Goal: Task Accomplishment & Management: Manage account settings

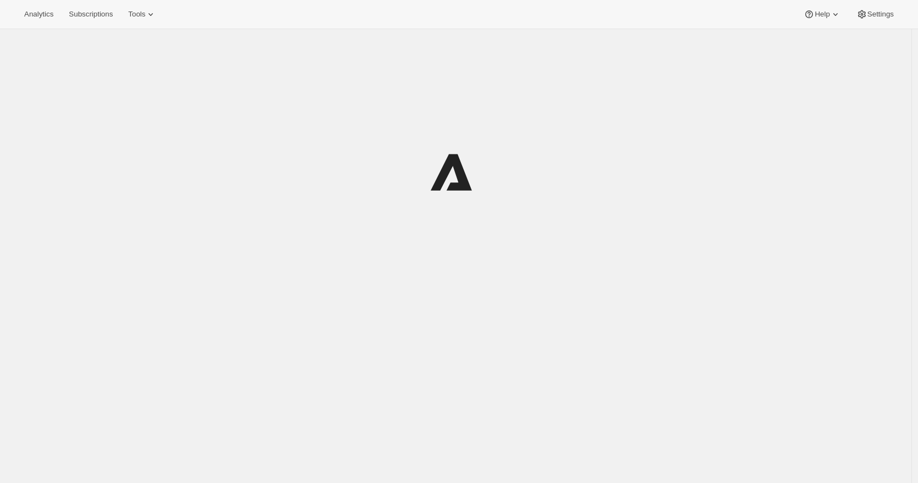
click at [292, 43] on div at bounding box center [456, 172] width 523 height 264
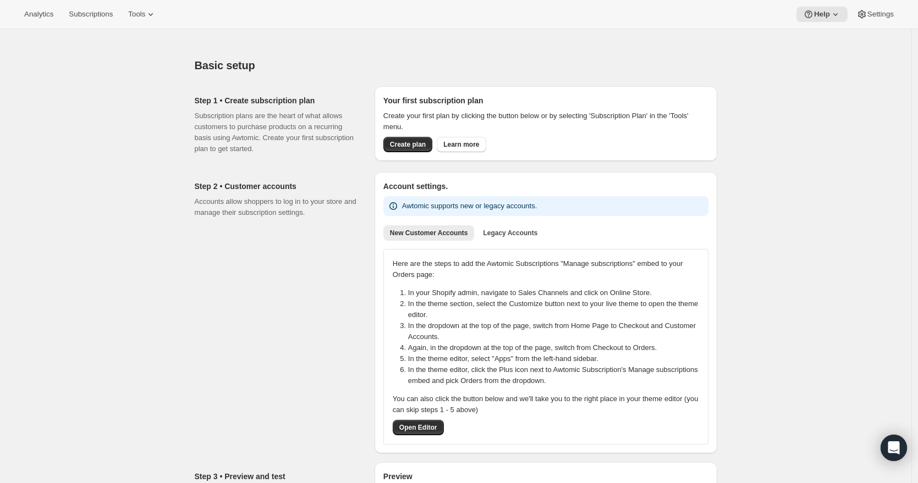
click at [93, 5] on div "Analytics Subscriptions Tools Help Settings" at bounding box center [459, 14] width 918 height 29
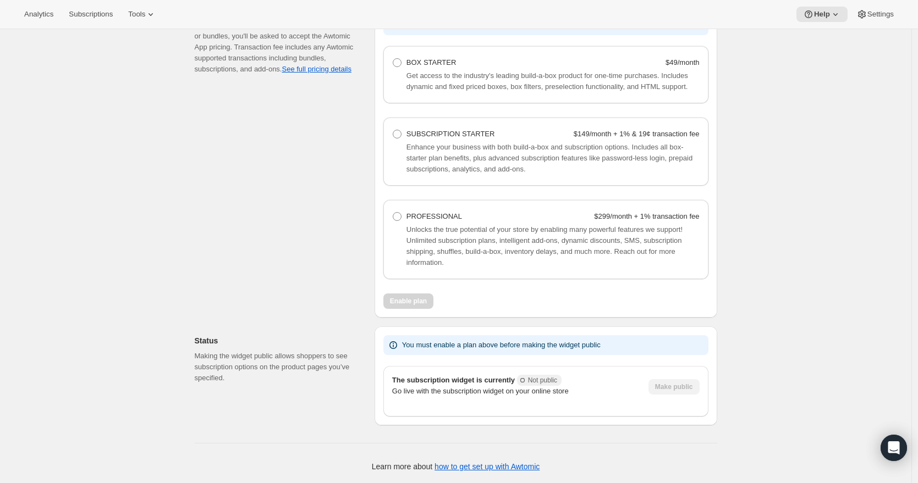
scroll to position [751, 0]
click at [129, 14] on button "Tools" at bounding box center [142, 14] width 41 height 15
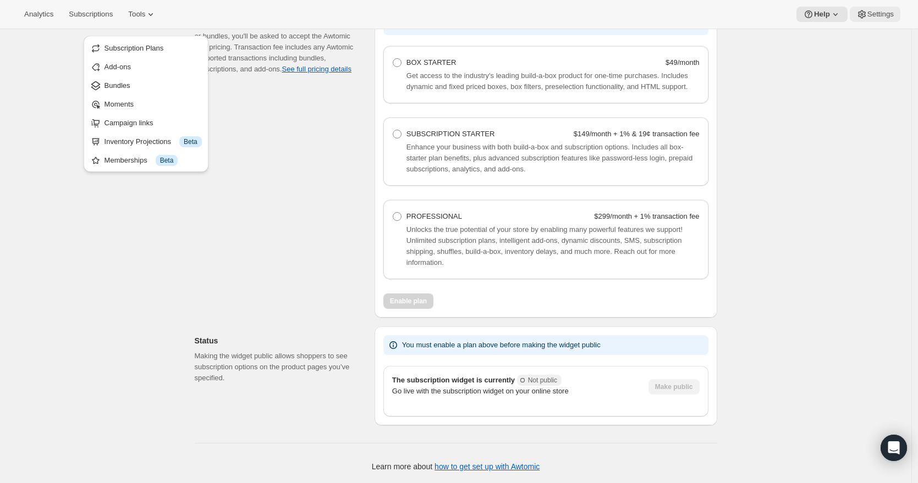
click at [887, 7] on button "Settings" at bounding box center [875, 14] width 51 height 15
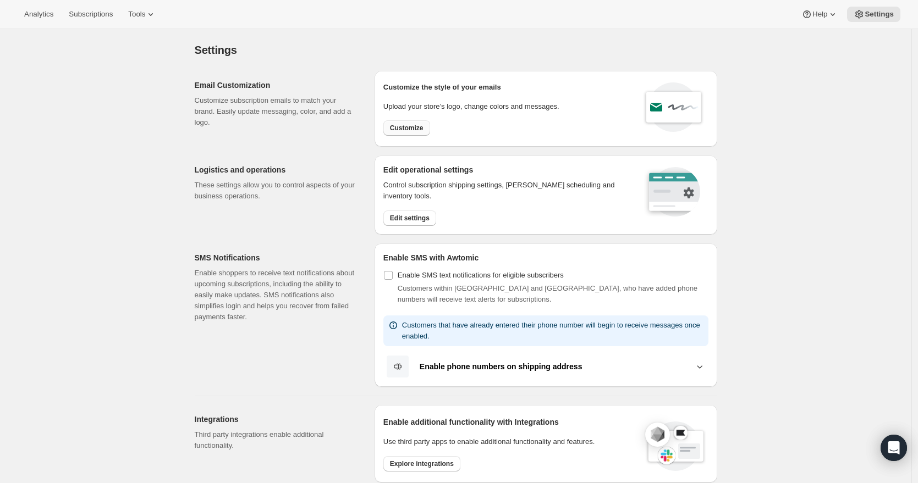
click at [419, 128] on span "Customize" at bounding box center [407, 128] width 34 height 9
select select "subscriptionMessage"
select select "5"
select select "15"
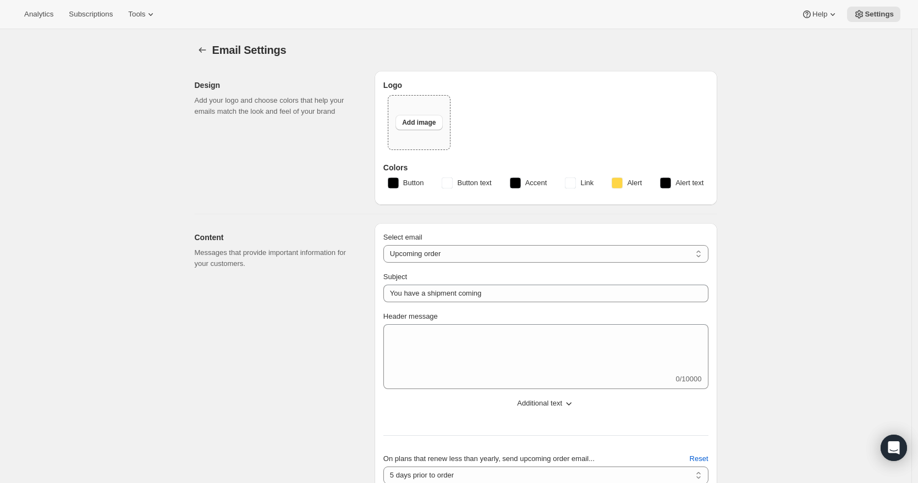
type input "American Ostrich Farms"
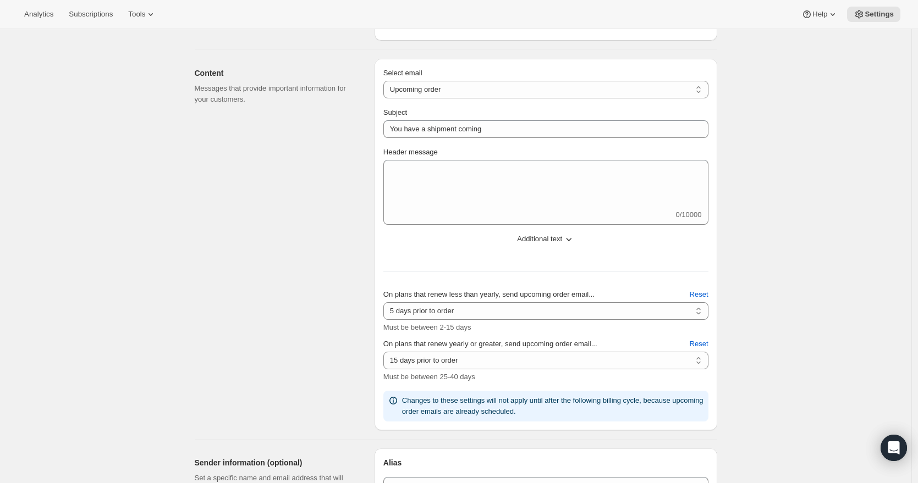
scroll to position [166, 0]
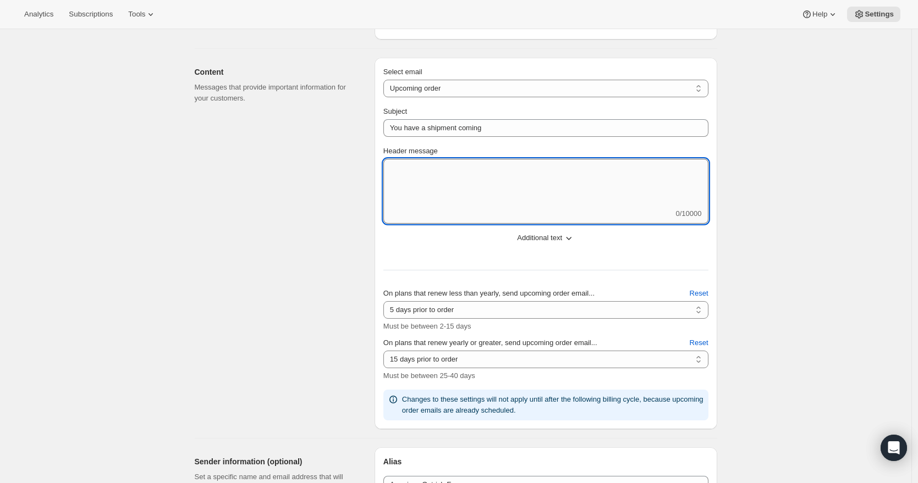
click at [499, 176] on textarea "Header message" at bounding box center [545, 184] width 325 height 50
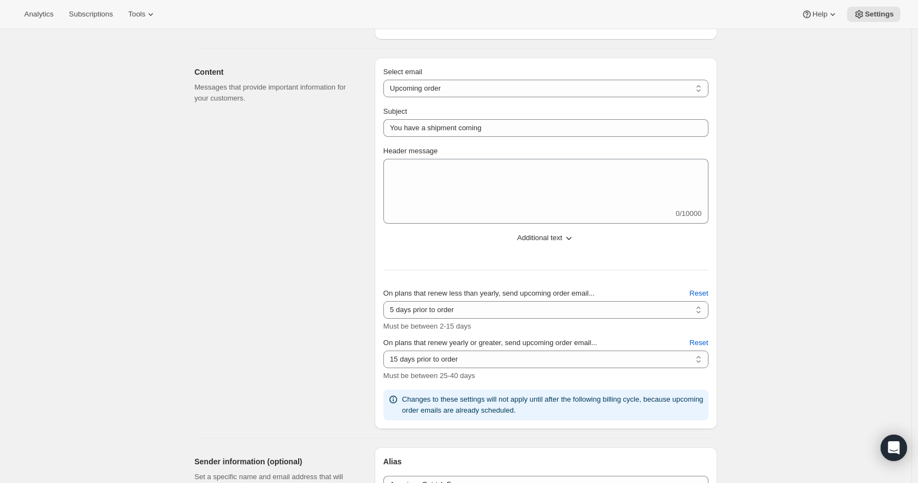
click at [229, 279] on div "Content Messages that provide important information for your customers." at bounding box center [280, 244] width 171 height 372
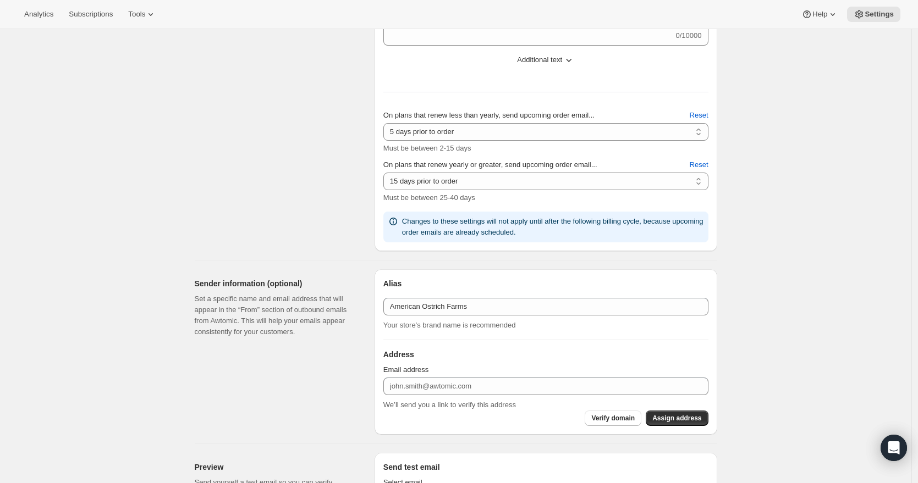
scroll to position [0, 0]
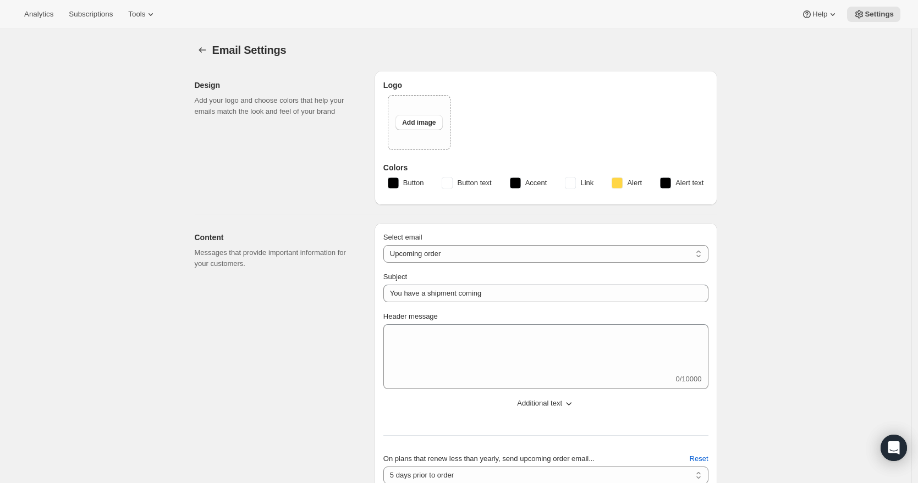
click at [277, 288] on div "Content Messages that provide important information for your customers." at bounding box center [280, 409] width 171 height 372
click at [206, 47] on icon "Settings" at bounding box center [202, 50] width 11 height 11
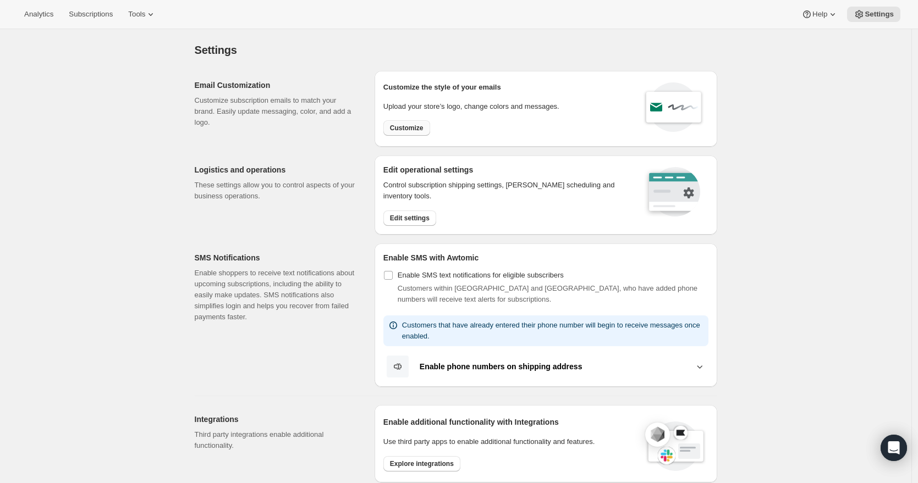
click at [416, 125] on span "Customize" at bounding box center [407, 128] width 34 height 9
select select "subscriptionMessage"
select select "5"
select select "15"
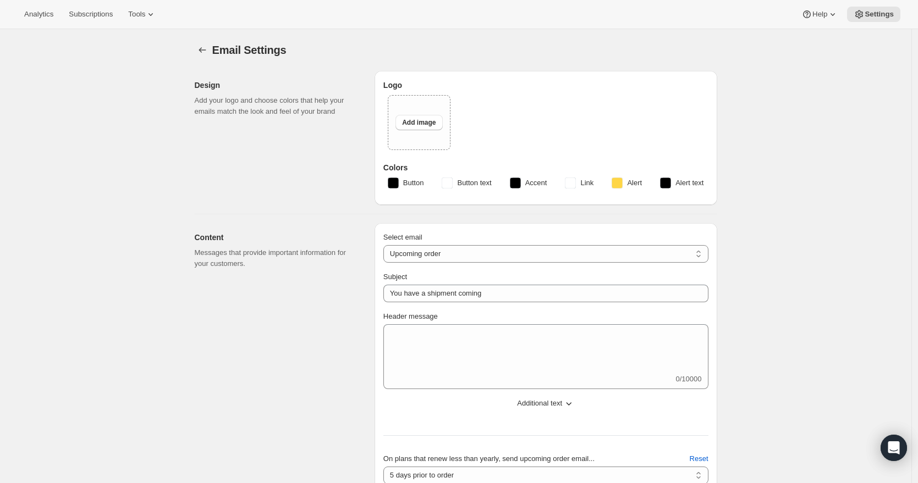
type input "American Ostrich Farms"
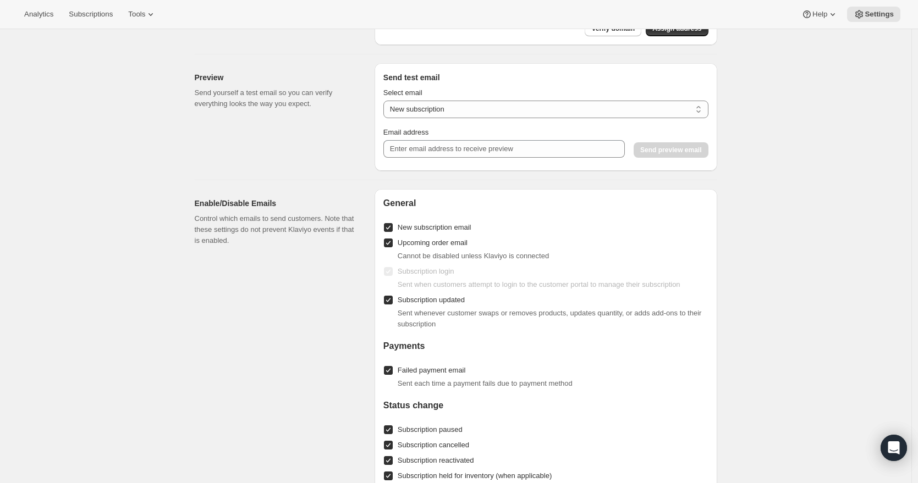
scroll to position [726, 0]
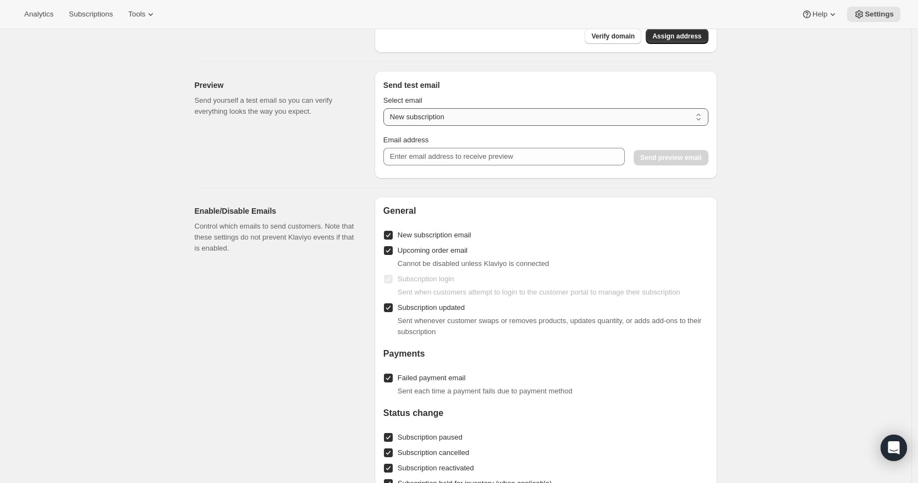
click at [438, 118] on select "New subscription Upcoming order Payment failure Delayed subscription Updated su…" at bounding box center [545, 117] width 325 height 18
select select "upcoming-subscription"
click at [479, 152] on input "Email address" at bounding box center [503, 157] width 241 height 18
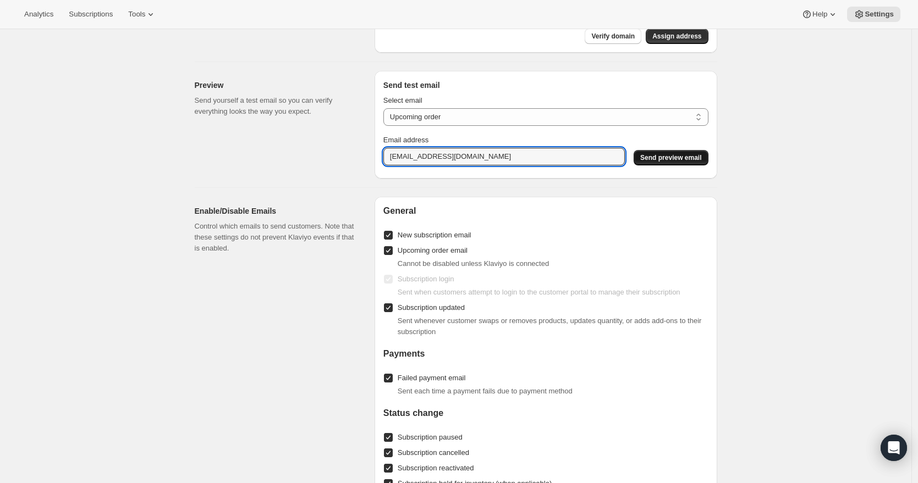
type input "[EMAIL_ADDRESS][DOMAIN_NAME]"
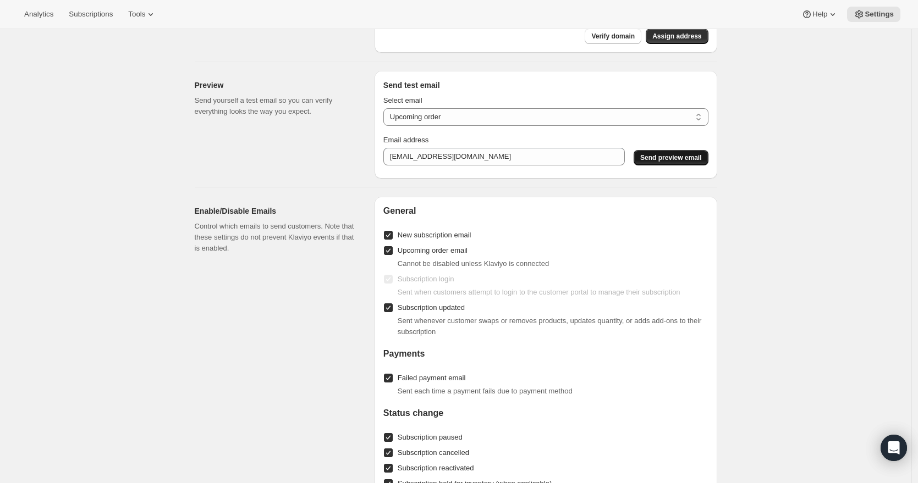
click at [667, 153] on button "Send preview email" at bounding box center [671, 157] width 74 height 15
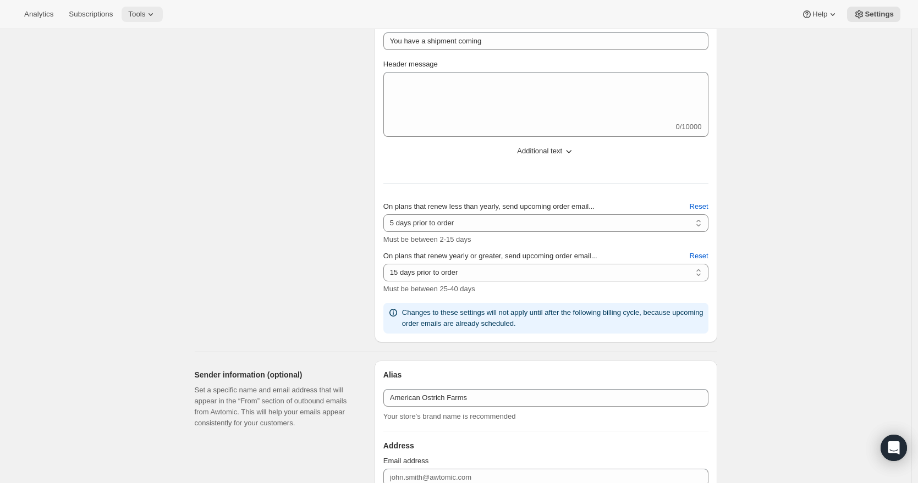
scroll to position [0, 0]
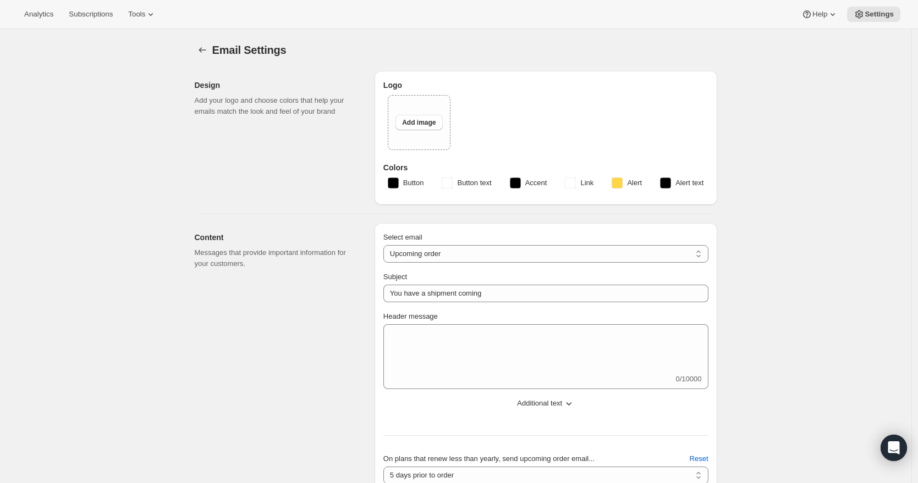
click at [521, 181] on rect "button" at bounding box center [515, 183] width 11 height 11
click at [518, 184] on rect "button" at bounding box center [515, 183] width 11 height 11
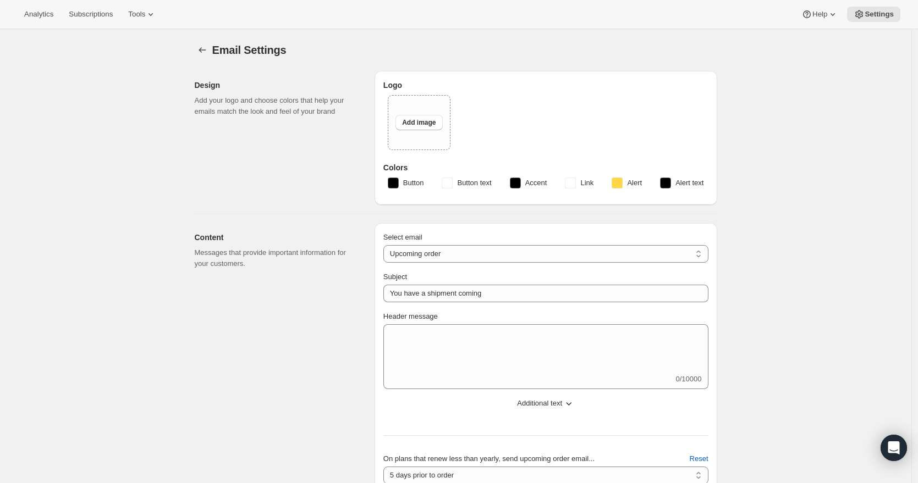
click at [444, 190] on button "Button text" at bounding box center [466, 183] width 63 height 18
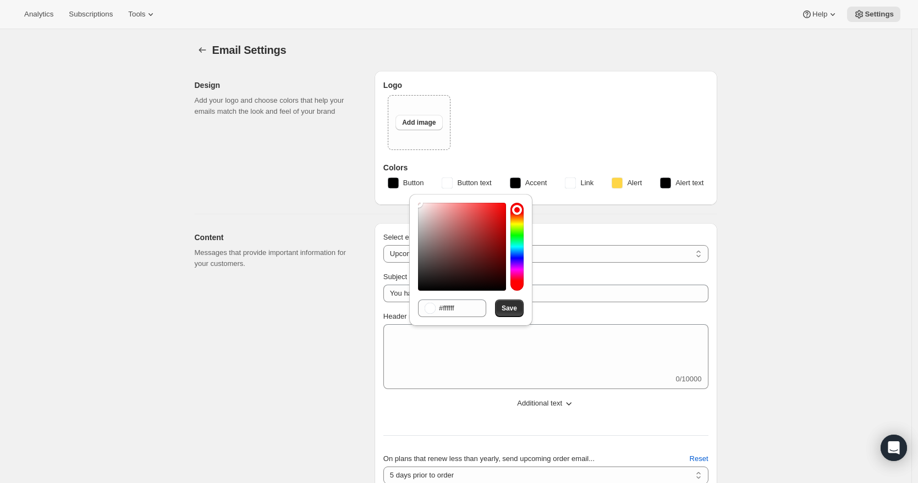
click at [501, 133] on div "Upload image Add image" at bounding box center [546, 126] width 316 height 63
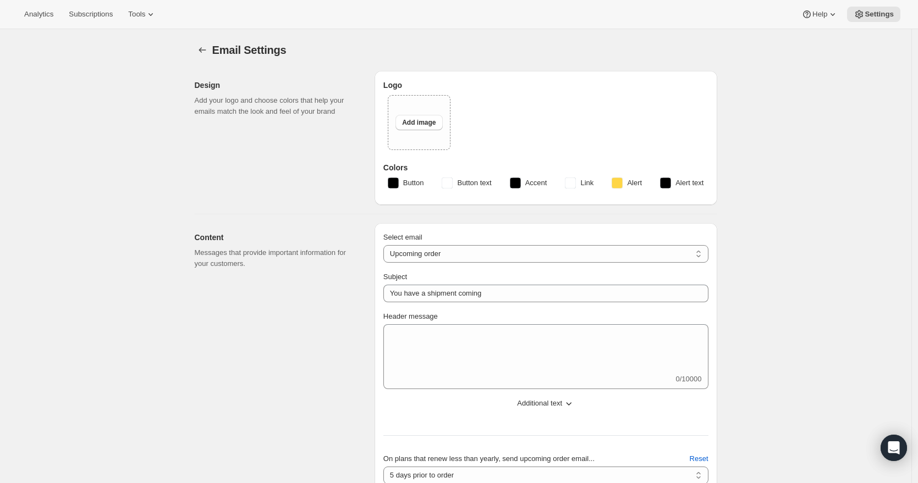
click at [466, 187] on span "Button text" at bounding box center [474, 183] width 34 height 11
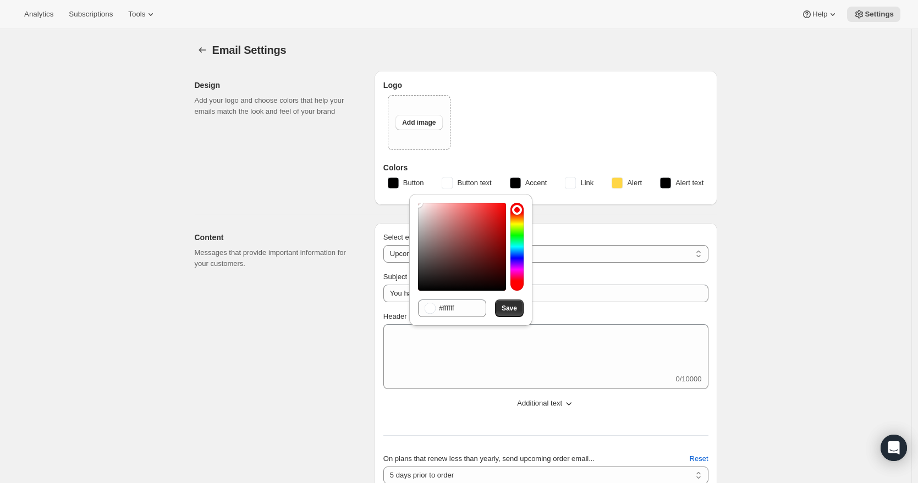
click at [491, 141] on div "Upload image Add image" at bounding box center [546, 126] width 316 height 63
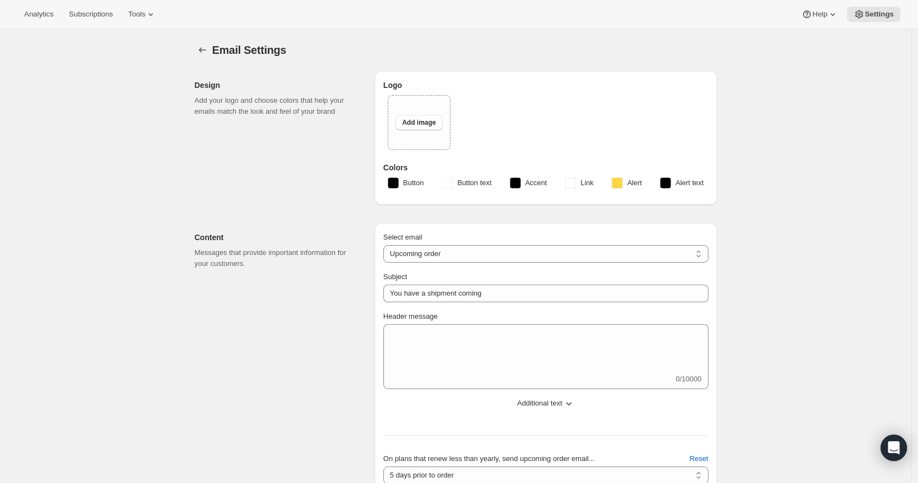
click at [399, 180] on rect "button" at bounding box center [393, 183] width 11 height 11
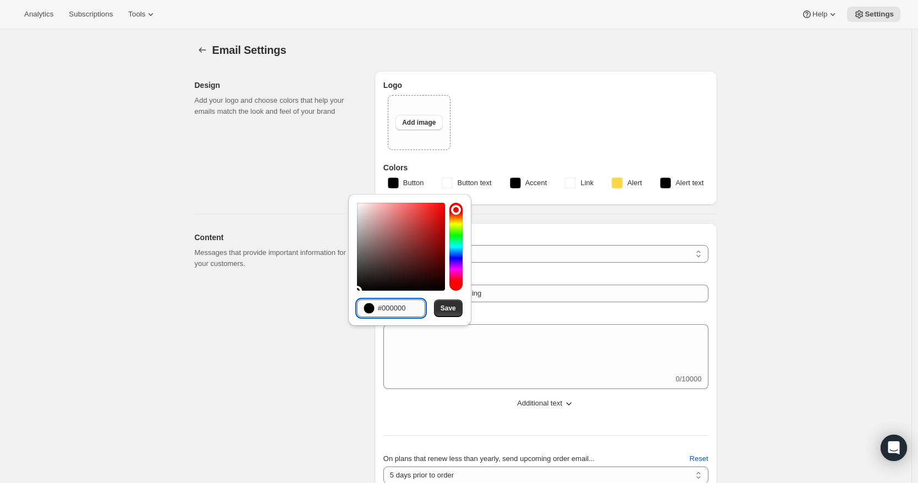
click at [396, 315] on input "#000000" at bounding box center [401, 309] width 47 height 18
type input "#F34343"
click at [454, 310] on span "Save" at bounding box center [448, 308] width 15 height 9
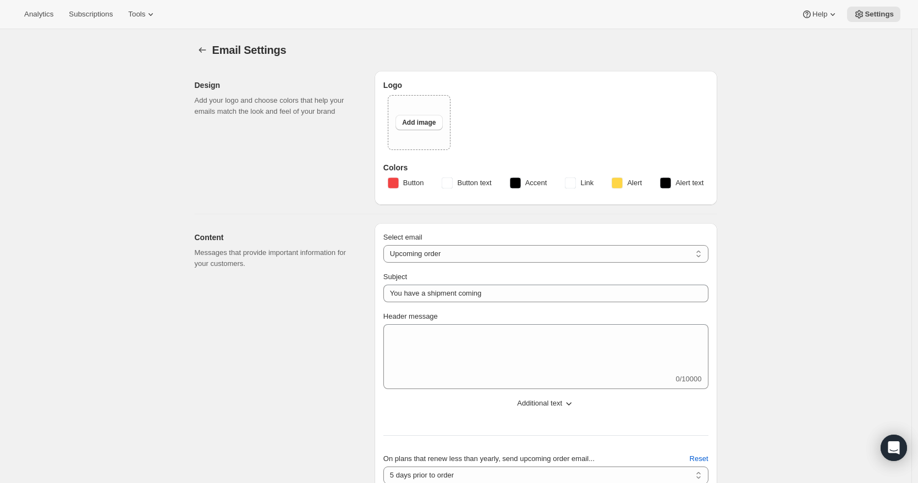
click at [425, 124] on span "Add image" at bounding box center [419, 122] width 34 height 9
type input "C:\fakepath\AOF_Logo large (1).jpeg"
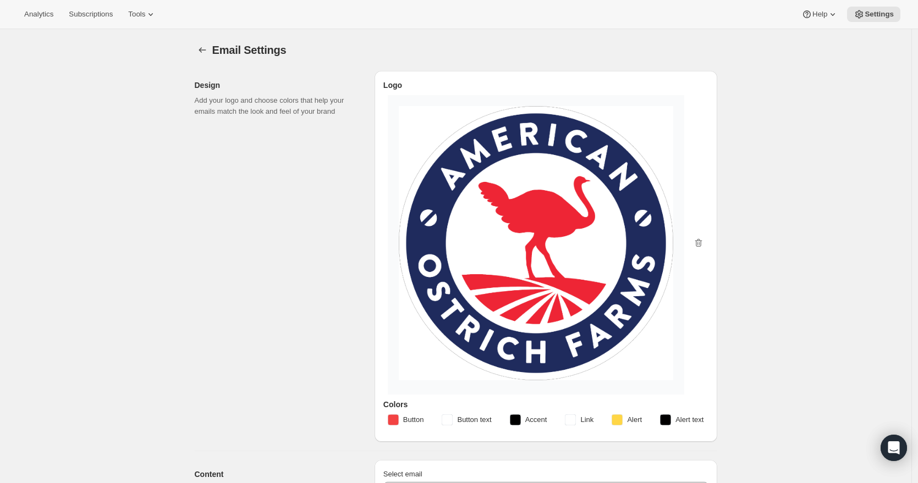
click at [611, 245] on img at bounding box center [536, 243] width 274 height 274
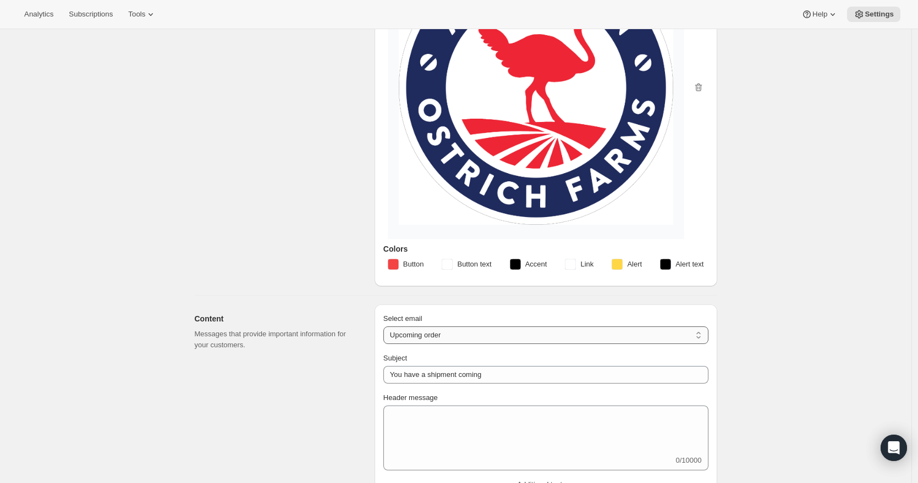
scroll to position [202, 0]
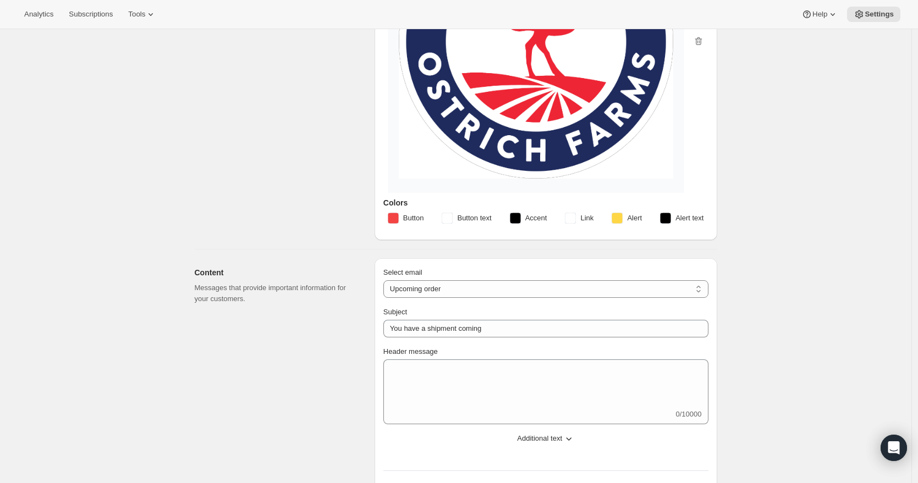
click at [571, 221] on rect "button" at bounding box center [570, 218] width 11 height 11
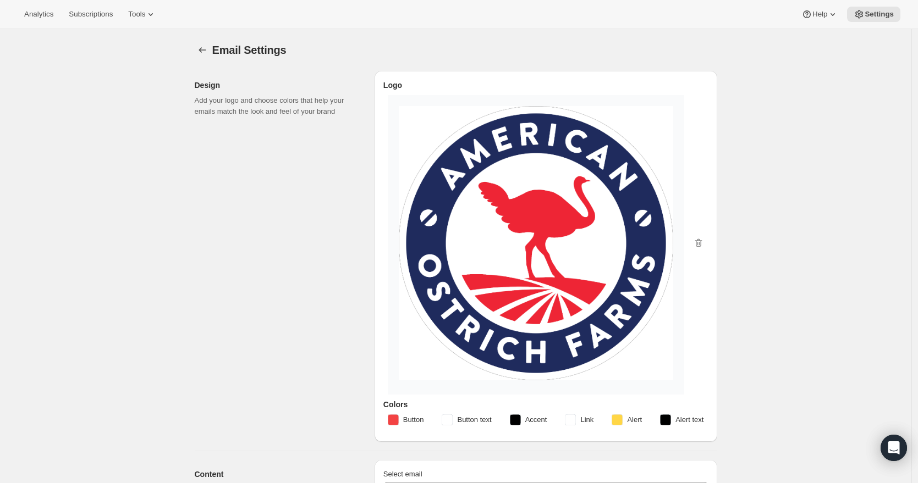
scroll to position [237, 0]
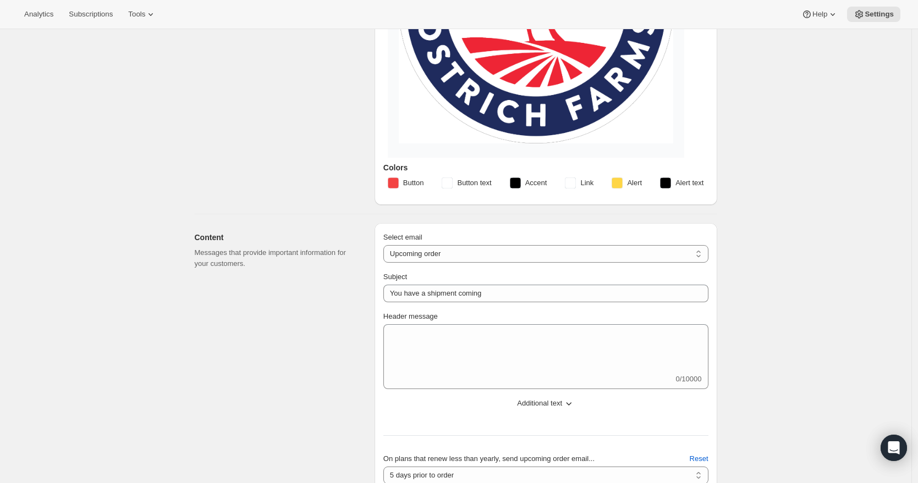
click at [573, 179] on rect "button" at bounding box center [570, 183] width 11 height 11
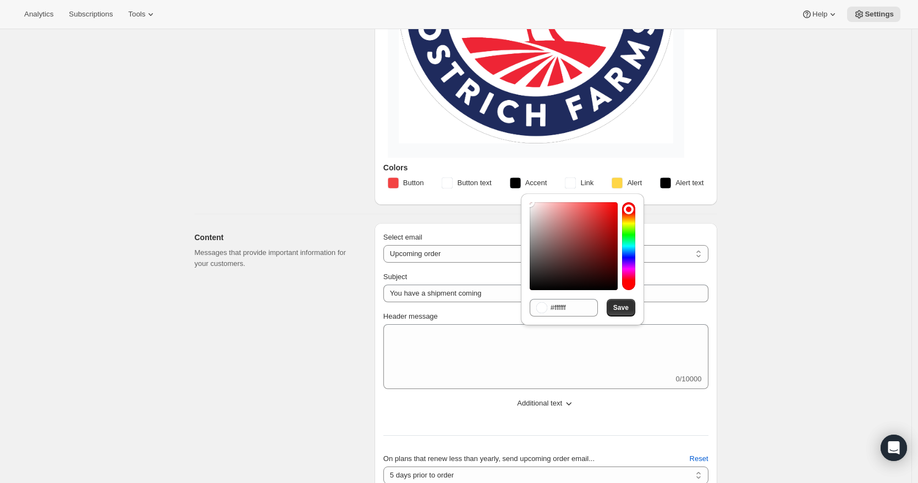
click at [625, 254] on div at bounding box center [628, 246] width 13 height 88
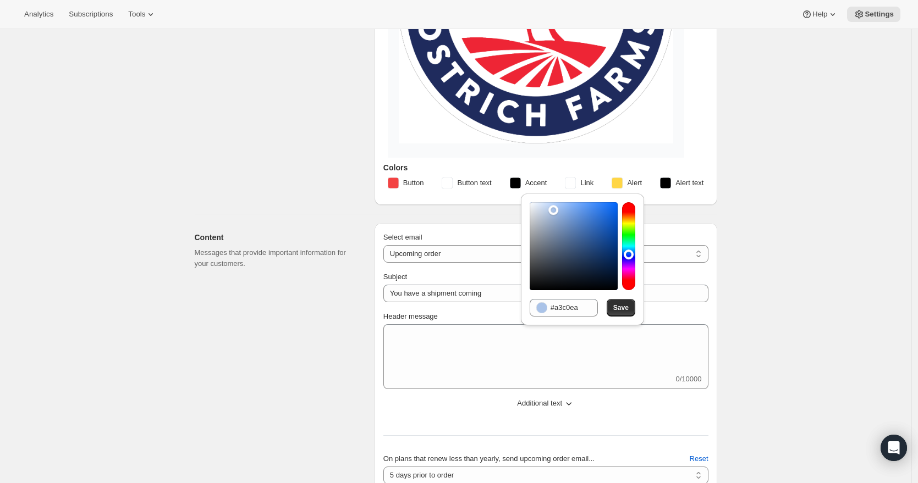
drag, startPoint x: 553, startPoint y: 210, endPoint x: 563, endPoint y: 215, distance: 10.8
click at [556, 210] on div at bounding box center [574, 246] width 88 height 88
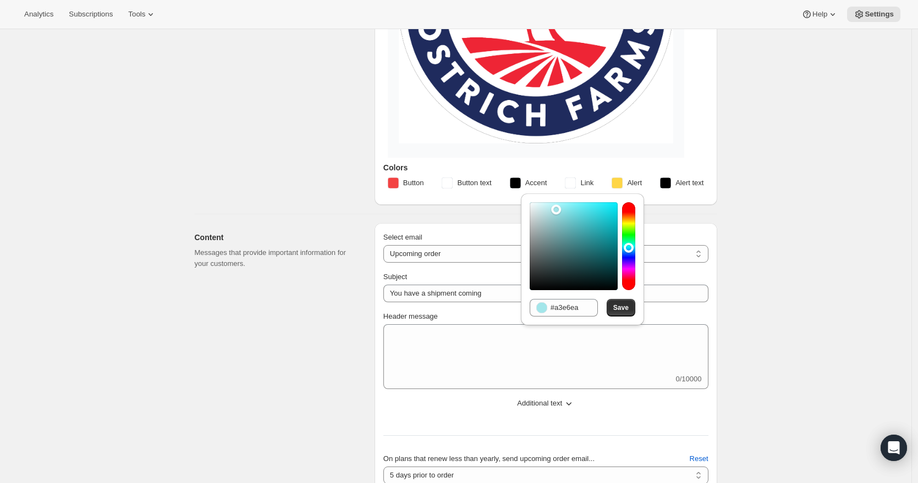
click at [630, 247] on div at bounding box center [628, 246] width 13 height 88
click at [566, 220] on div at bounding box center [574, 246] width 88 height 88
drag, startPoint x: 567, startPoint y: 221, endPoint x: 566, endPoint y: 228, distance: 7.2
click at [567, 222] on div at bounding box center [574, 246] width 88 height 88
click at [631, 251] on div at bounding box center [628, 246] width 13 height 88
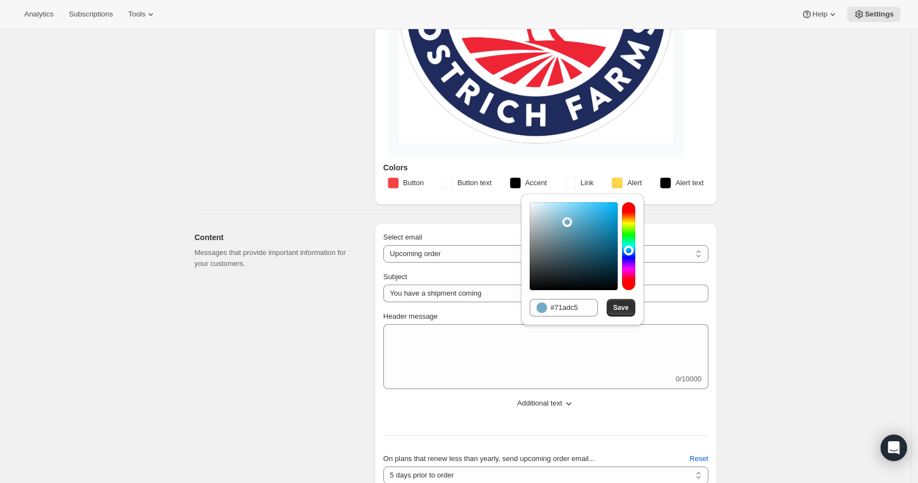
click at [630, 250] on div at bounding box center [628, 246] width 13 height 88
click at [564, 222] on div at bounding box center [574, 246] width 88 height 88
click at [569, 221] on div at bounding box center [574, 246] width 88 height 88
type input "#45a9d0"
drag, startPoint x: 574, startPoint y: 221, endPoint x: 589, endPoint y: 218, distance: 15.0
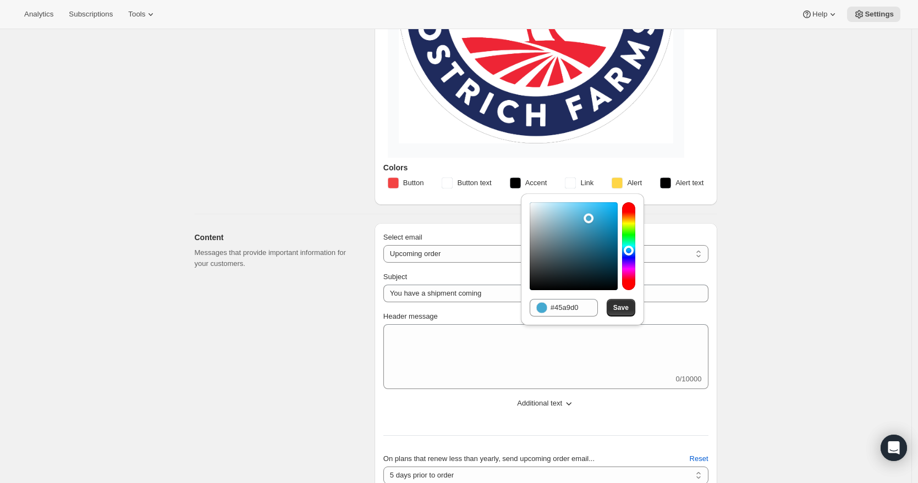
click at [589, 218] on div at bounding box center [574, 246] width 88 height 88
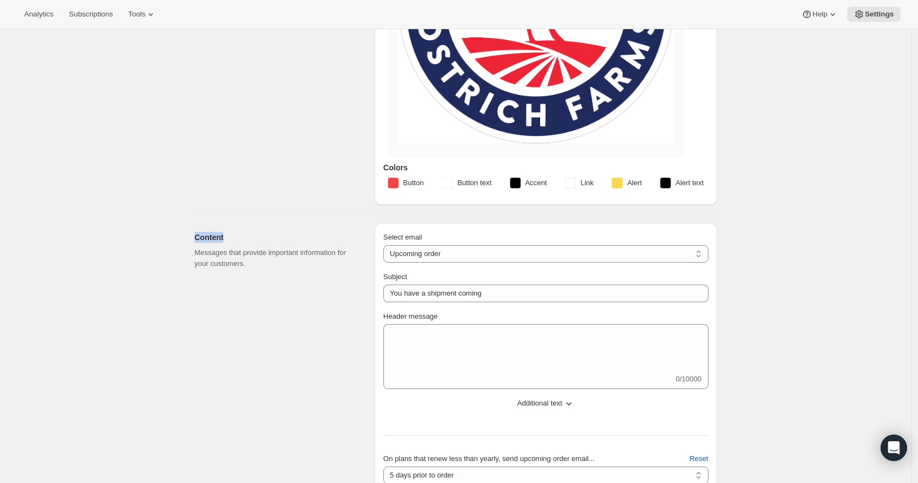
click at [576, 182] on rect "button" at bounding box center [570, 183] width 11 height 11
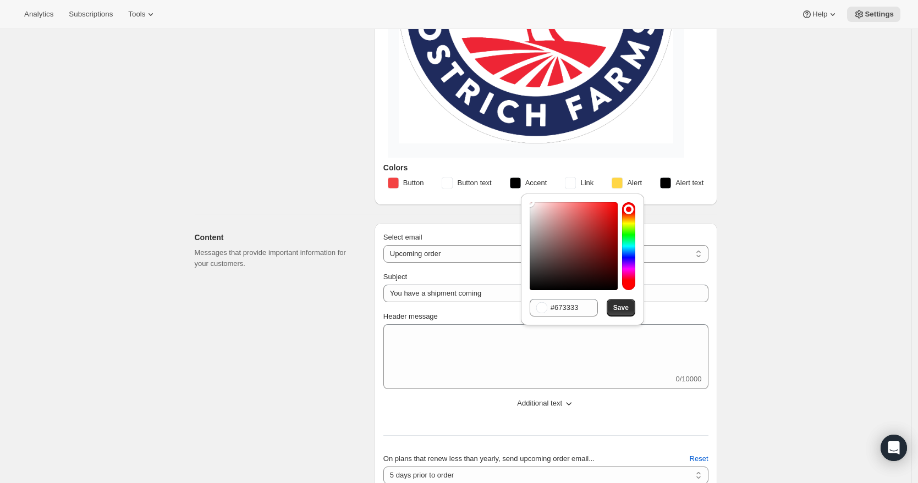
click at [574, 255] on div at bounding box center [574, 246] width 88 height 88
click at [625, 248] on div at bounding box center [628, 246] width 13 height 88
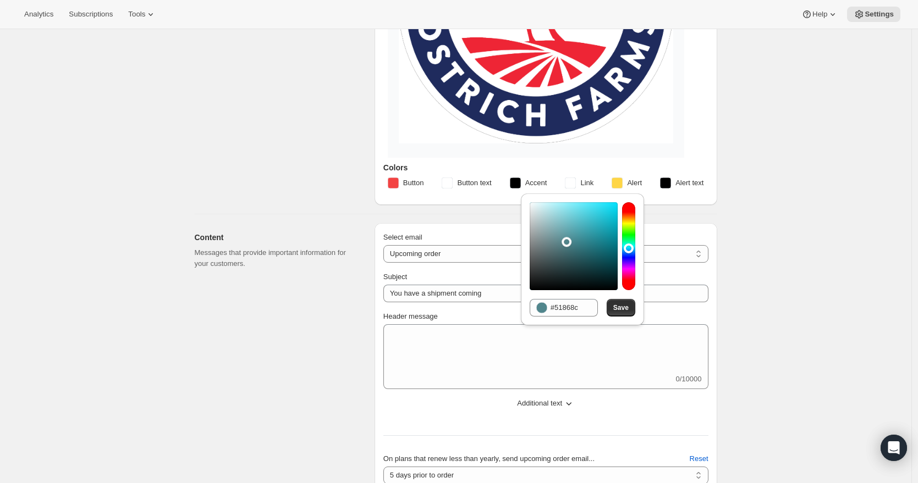
click at [567, 242] on div at bounding box center [574, 246] width 88 height 88
click at [568, 256] on div at bounding box center [574, 246] width 88 height 88
click at [632, 251] on div at bounding box center [628, 246] width 13 height 88
drag, startPoint x: 629, startPoint y: 249, endPoint x: 606, endPoint y: 250, distance: 22.6
click at [629, 250] on div at bounding box center [628, 246] width 13 height 88
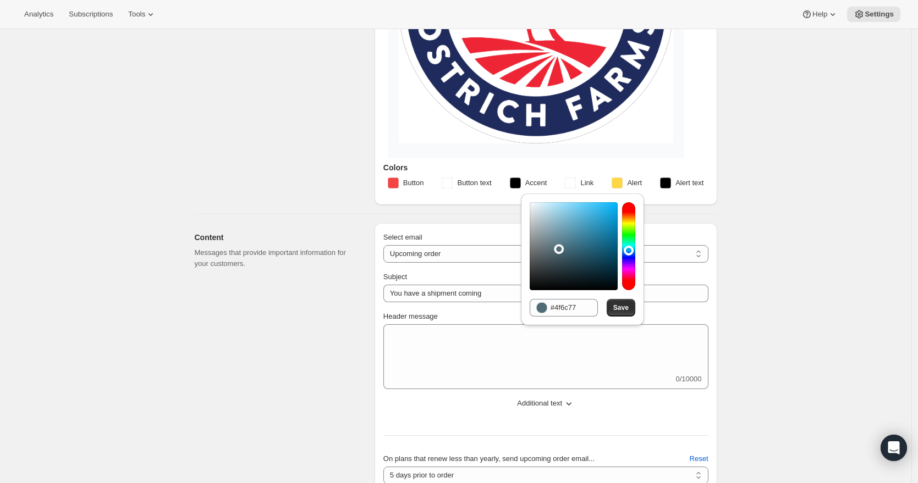
click at [559, 249] on div at bounding box center [574, 246] width 88 height 88
click at [586, 249] on div at bounding box center [574, 246] width 88 height 88
type input "#1e5b74"
click at [595, 250] on div at bounding box center [574, 246] width 88 height 88
click at [634, 318] on div "Hexadecimal value #1e5b74 Save" at bounding box center [582, 260] width 123 height 132
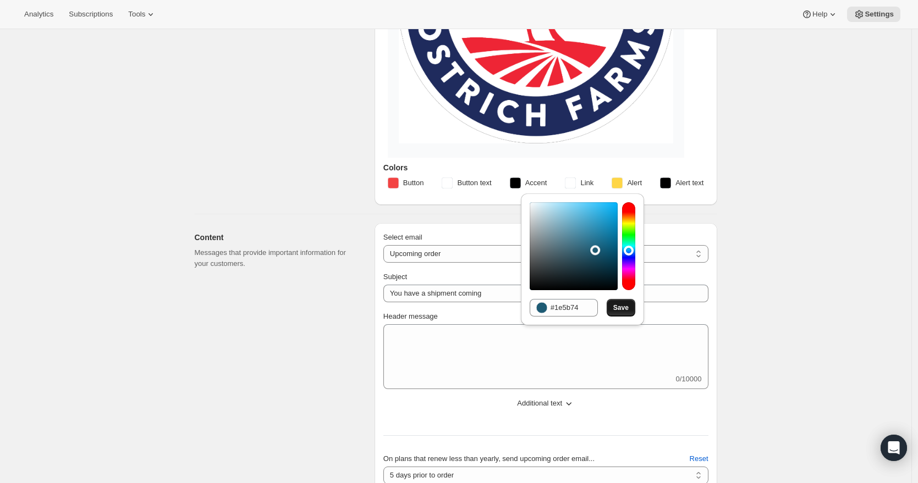
click at [622, 312] on button "Save" at bounding box center [621, 308] width 29 height 18
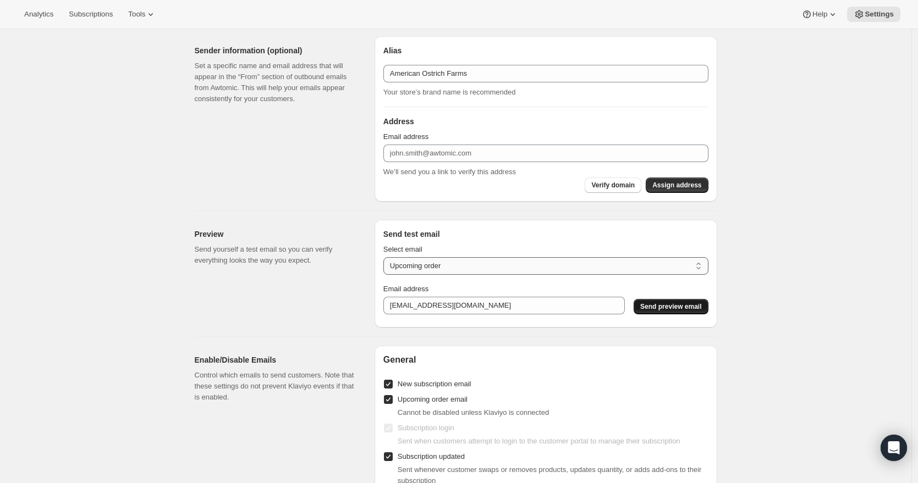
scroll to position [816, 0]
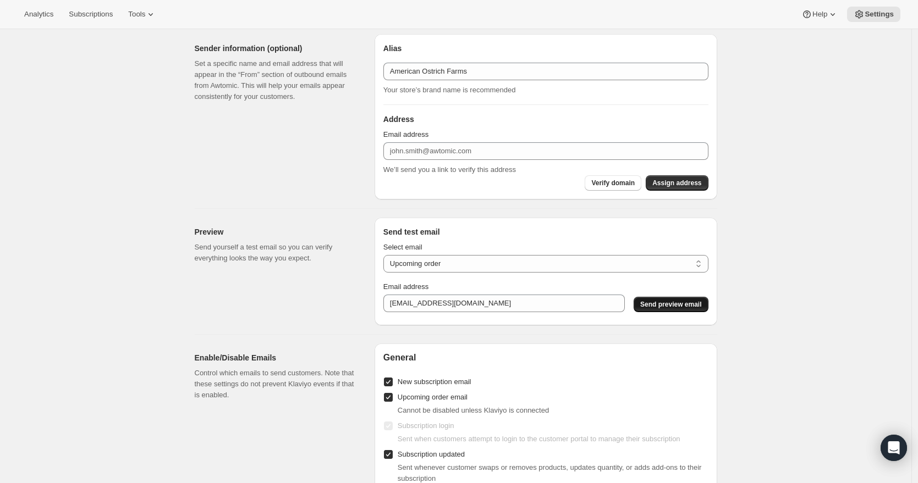
click at [701, 301] on span "Send preview email" at bounding box center [670, 304] width 61 height 9
